Goal: Navigation & Orientation: Find specific page/section

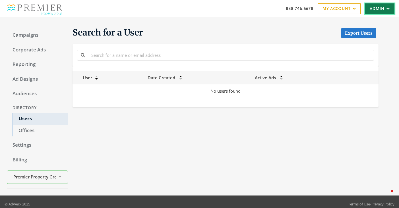
click at [389, 10] on icon at bounding box center [387, 8] width 5 height 3
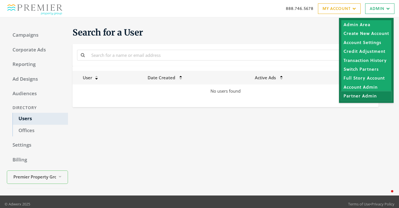
click at [361, 95] on link "Partner Admin" at bounding box center [366, 96] width 50 height 9
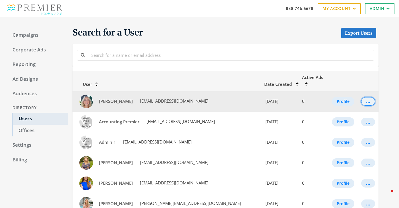
click at [366, 101] on div "..." at bounding box center [368, 101] width 4 height 1
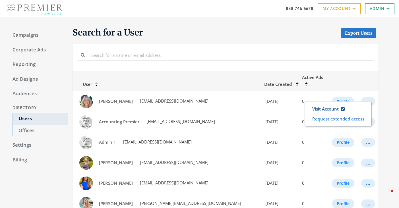
click at [327, 104] on link "Visit Account" at bounding box center [329, 109] width 40 height 11
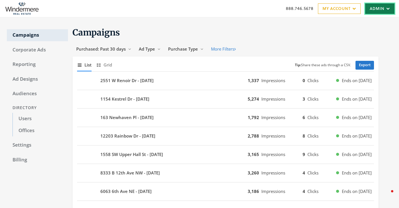
click at [377, 10] on link "Admin" at bounding box center [379, 8] width 29 height 11
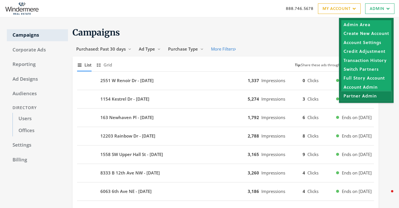
click at [370, 99] on link "Partner Admin" at bounding box center [366, 96] width 50 height 9
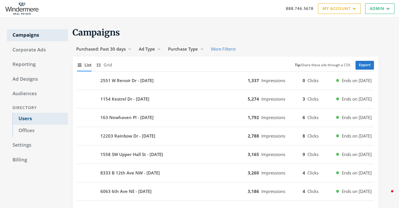
click at [53, 118] on link "Users" at bounding box center [40, 119] width 55 height 12
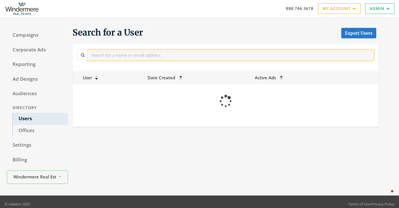
click at [114, 55] on input "text" at bounding box center [231, 55] width 286 height 11
type input "p"
type input "premier"
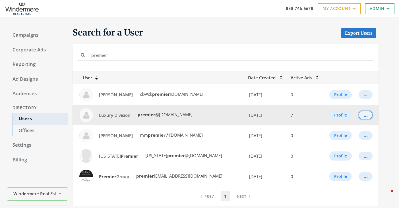
click at [365, 115] on div "..." at bounding box center [366, 115] width 4 height 1
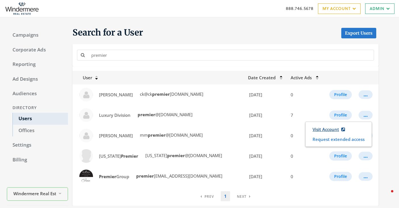
click at [335, 130] on link "Visit Account" at bounding box center [329, 129] width 40 height 11
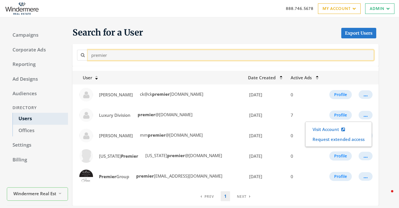
click at [195, 56] on input "premier" at bounding box center [231, 55] width 286 height 11
paste input "Krystin Bassist"
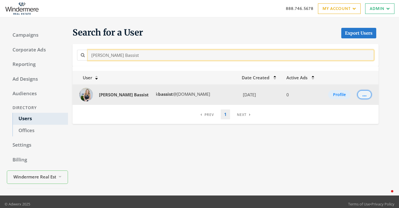
type input "Krystin Bassist"
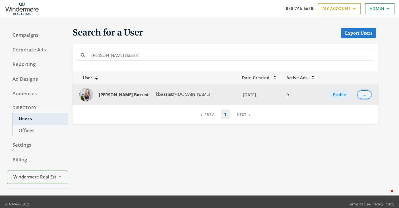
click at [366, 95] on button "..." at bounding box center [365, 94] width 14 height 9
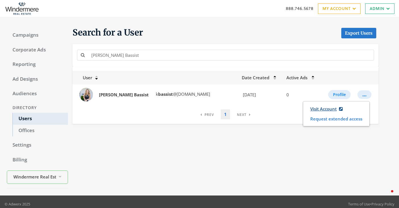
click at [316, 110] on link "Visit Account" at bounding box center [327, 109] width 40 height 11
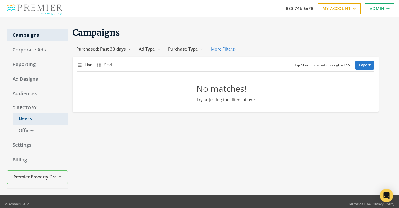
click at [19, 120] on link "Users" at bounding box center [40, 119] width 55 height 12
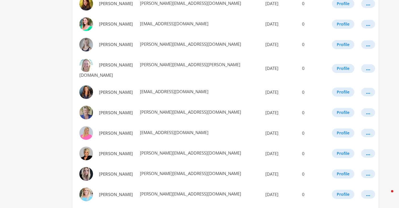
scroll to position [329, 0]
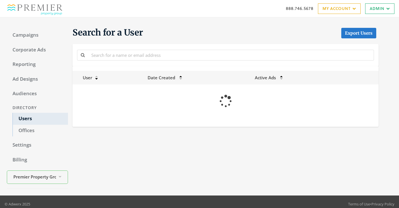
scroll to position [329, 0]
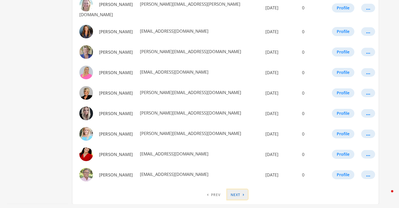
click at [238, 190] on link "› Next" at bounding box center [237, 195] width 20 height 10
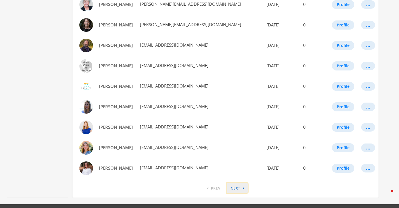
click at [238, 183] on link "› Next" at bounding box center [237, 188] width 20 height 10
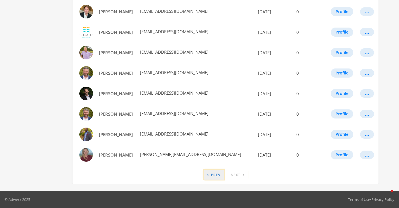
click at [219, 174] on link "‹ Previous" at bounding box center [214, 175] width 20 height 10
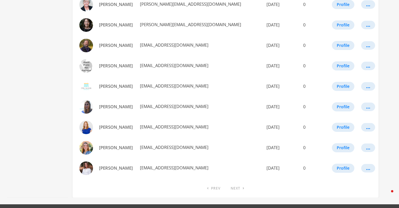
click at [212, 183] on link "‹ Previous" at bounding box center [214, 188] width 20 height 10
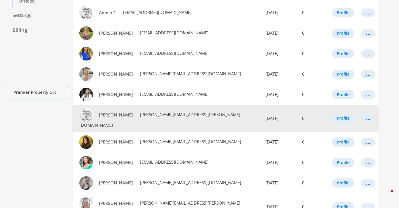
scroll to position [130, 0]
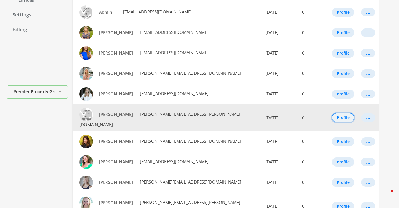
click at [342, 113] on button "Profile" at bounding box center [343, 117] width 22 height 9
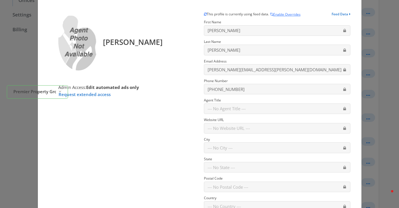
scroll to position [20, 0]
click at [288, 13] on button "Enable Overrides" at bounding box center [285, 14] width 31 height 6
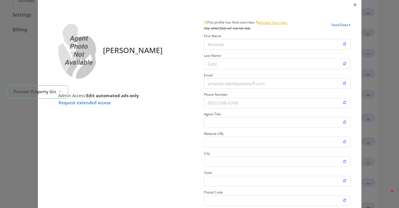
scroll to position [11, 0]
drag, startPoint x: 112, startPoint y: 69, endPoint x: 119, endPoint y: 55, distance: 15.1
click at [119, 55] on div "[PERSON_NAME]" at bounding box center [122, 49] width 128 height 59
drag, startPoint x: 106, startPoint y: 60, endPoint x: 134, endPoint y: 72, distance: 31.1
click at [135, 74] on div "[PERSON_NAME]" at bounding box center [122, 49] width 128 height 59
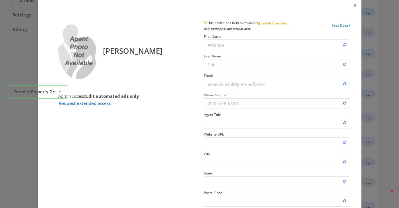
drag, startPoint x: 134, startPoint y: 72, endPoint x: 168, endPoint y: 61, distance: 35.5
click at [168, 61] on div "[PERSON_NAME]" at bounding box center [122, 49] width 128 height 59
click at [273, 23] on button "Disable Overrides" at bounding box center [272, 23] width 32 height 6
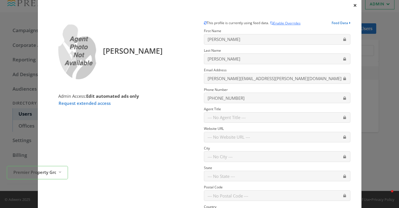
scroll to position [130, 0]
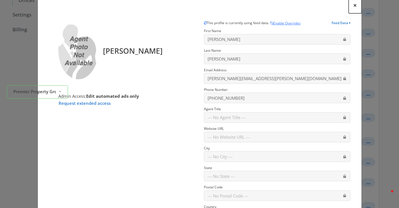
click at [355, 5] on span "×" at bounding box center [355, 5] width 4 height 9
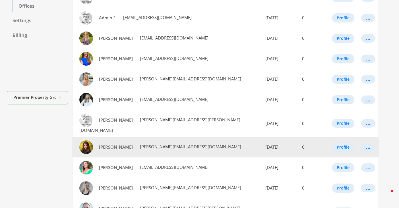
scroll to position [127, 0]
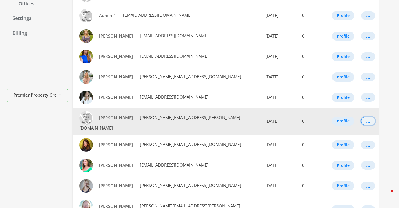
click at [361, 117] on button "..." at bounding box center [368, 121] width 14 height 9
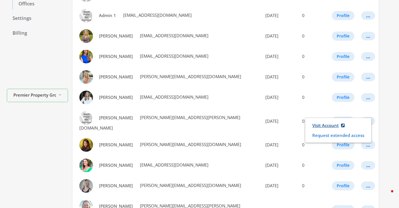
click at [331, 125] on link "Visit Account" at bounding box center [329, 125] width 40 height 11
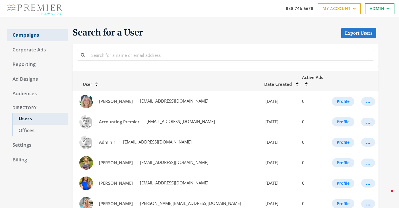
click at [35, 34] on link "Campaigns" at bounding box center [37, 35] width 61 height 12
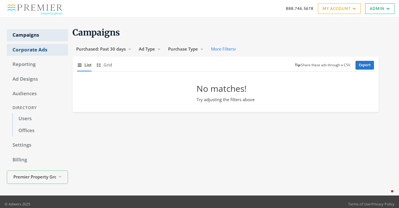
click at [32, 51] on link "Corporate Ads" at bounding box center [37, 50] width 61 height 12
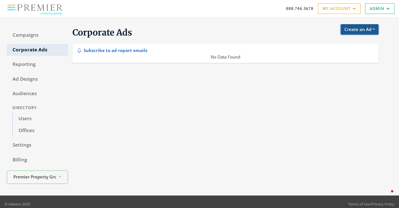
click at [372, 28] on button "Create an Ad" at bounding box center [360, 29] width 38 height 11
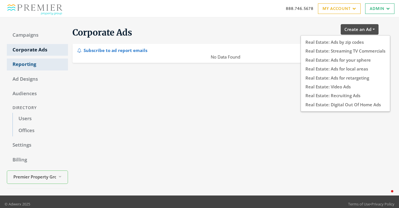
click at [37, 66] on link "Reporting" at bounding box center [37, 65] width 61 height 12
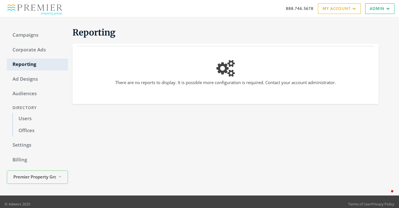
scroll to position [5, 0]
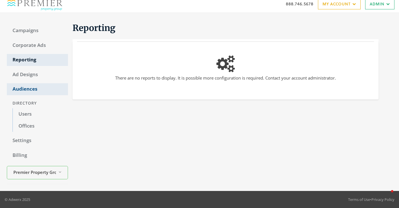
click at [55, 85] on link "Audiences" at bounding box center [37, 89] width 61 height 12
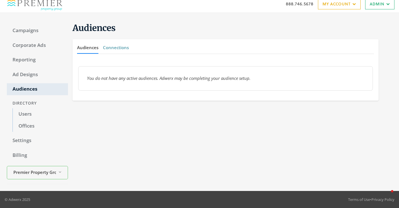
click at [119, 48] on button "Connections" at bounding box center [116, 48] width 26 height 12
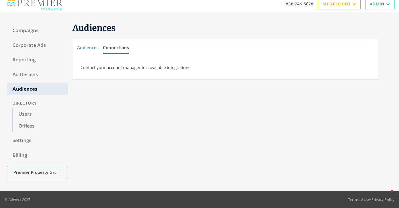
click at [79, 52] on button "Audiences" at bounding box center [87, 48] width 21 height 12
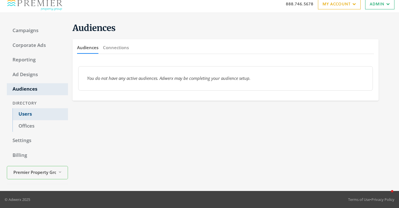
click at [27, 116] on link "Users" at bounding box center [40, 114] width 55 height 12
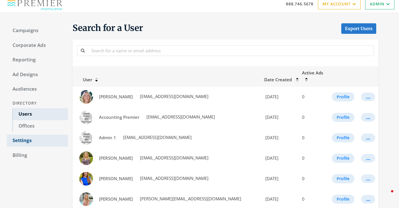
click at [26, 140] on link "Settings" at bounding box center [37, 141] width 61 height 12
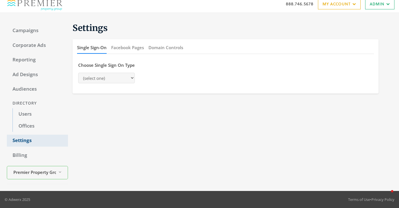
select select "[PERSON_NAME]"
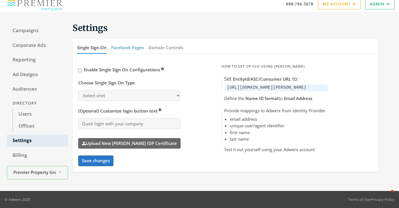
click at [140, 49] on button "Facebook Pages" at bounding box center [127, 48] width 33 height 12
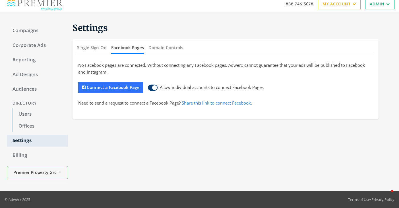
click at [153, 87] on icon at bounding box center [153, 87] width 10 height 9
click at [155, 87] on icon at bounding box center [153, 87] width 10 height 9
click at [30, 112] on link "Users" at bounding box center [40, 114] width 55 height 12
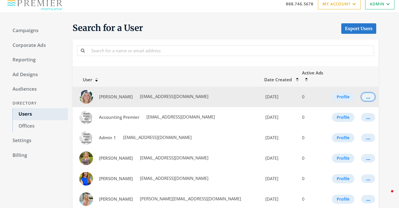
click at [369, 93] on button "..." at bounding box center [368, 97] width 14 height 9
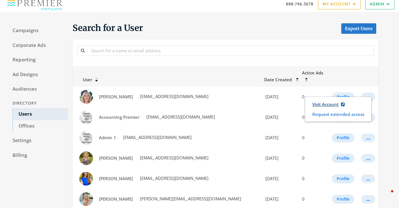
click at [319, 100] on link "Visit Account" at bounding box center [329, 104] width 40 height 11
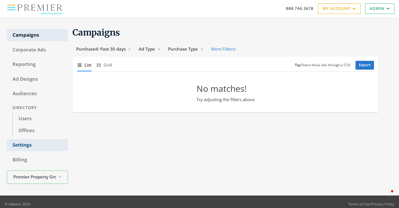
click at [35, 143] on link "Settings" at bounding box center [37, 145] width 61 height 12
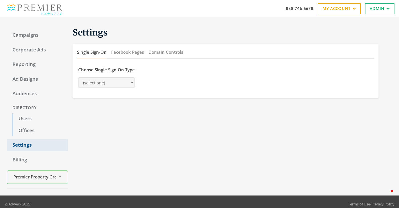
select select "saml"
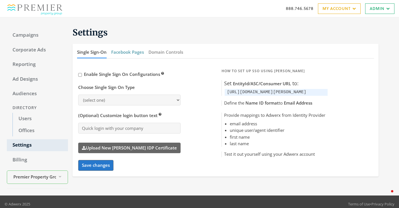
click at [134, 54] on button "Facebook Pages" at bounding box center [127, 52] width 33 height 12
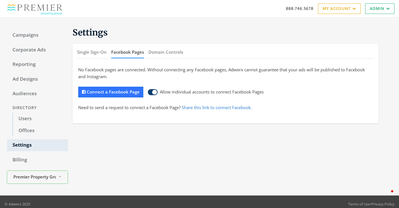
click at [151, 91] on icon at bounding box center [153, 92] width 10 height 9
click at [152, 93] on icon at bounding box center [153, 92] width 10 height 9
click at [39, 160] on link "Billing" at bounding box center [37, 160] width 61 height 12
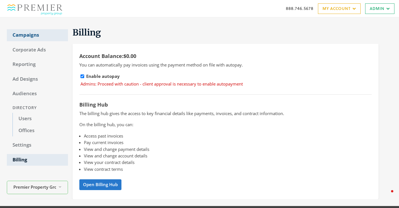
click at [38, 34] on link "Campaigns" at bounding box center [37, 35] width 61 height 12
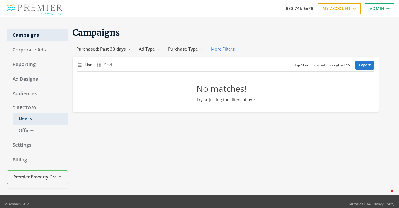
click at [37, 121] on link "Users" at bounding box center [40, 119] width 55 height 12
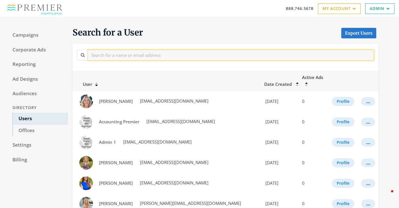
click at [117, 58] on input "text" at bounding box center [231, 55] width 286 height 11
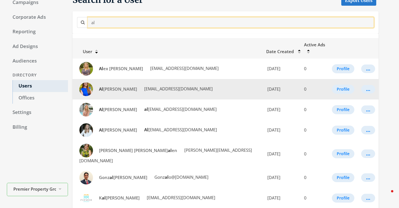
scroll to position [33, 0]
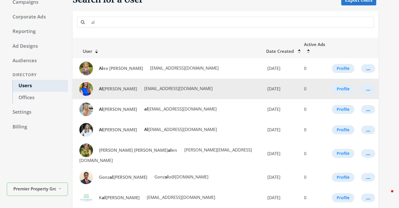
drag, startPoint x: 94, startPoint y: 84, endPoint x: 91, endPoint y: 81, distance: 4.0
click at [91, 81] on td "Al lea Sipper asipper@premierfl.com" at bounding box center [168, 89] width 190 height 20
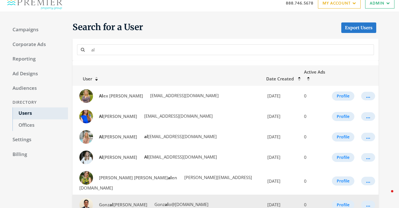
scroll to position [4, 0]
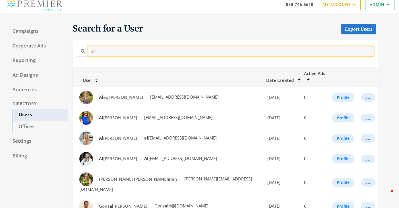
click at [195, 52] on input "al" at bounding box center [231, 51] width 286 height 11
type input "a"
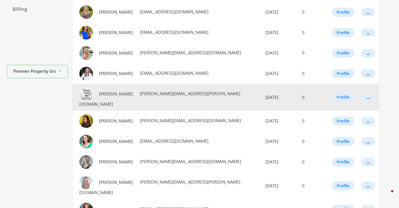
scroll to position [0, 0]
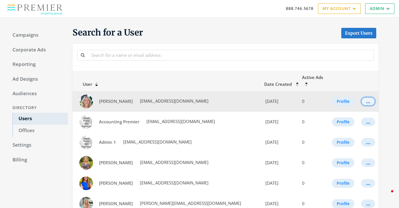
click at [365, 98] on button "..." at bounding box center [368, 101] width 14 height 9
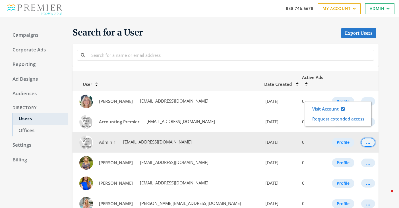
click at [367, 138] on button "..." at bounding box center [368, 142] width 14 height 9
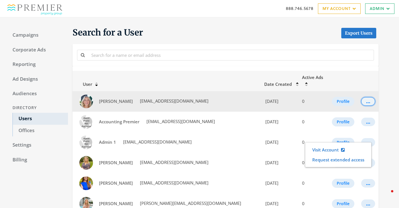
click at [369, 97] on button "..." at bounding box center [368, 101] width 14 height 9
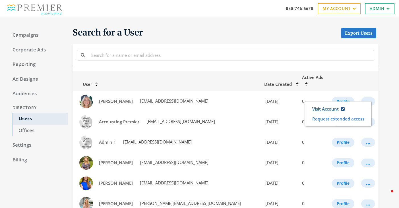
click at [335, 108] on link "Visit Account" at bounding box center [329, 109] width 40 height 11
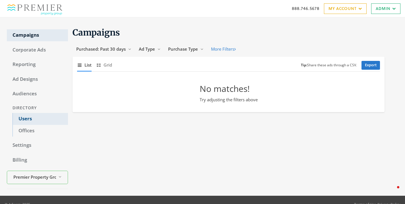
click at [27, 123] on link "Users" at bounding box center [40, 119] width 55 height 12
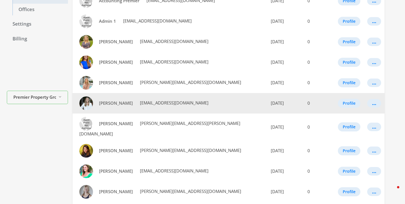
scroll to position [112, 0]
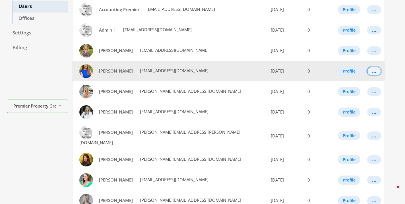
click at [372, 71] on div "..." at bounding box center [374, 71] width 4 height 1
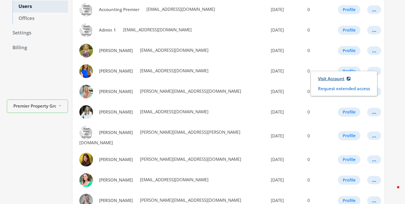
click at [327, 77] on link "Visit Account" at bounding box center [334, 78] width 40 height 11
